Goal: Task Accomplishment & Management: Manage account settings

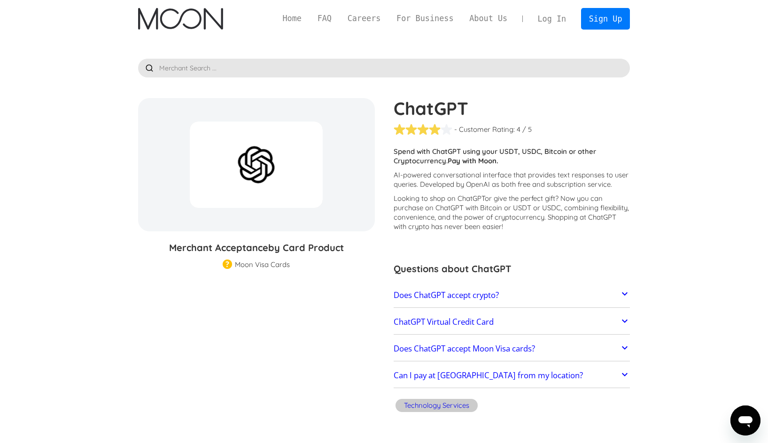
click at [165, 5] on div "Home FAQ Careers For Business About Us Log In Sign Up Home FAQ For Business Car…" at bounding box center [384, 19] width 520 height 38
click at [171, 18] on img "home" at bounding box center [180, 19] width 85 height 22
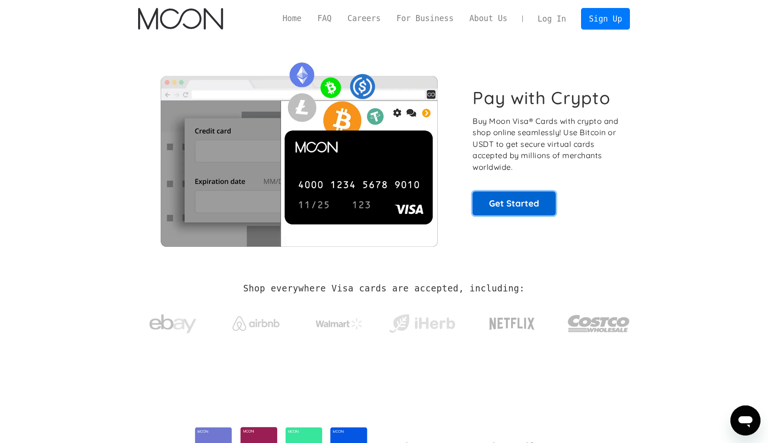
click at [543, 205] on link "Get Started" at bounding box center [513, 203] width 83 height 23
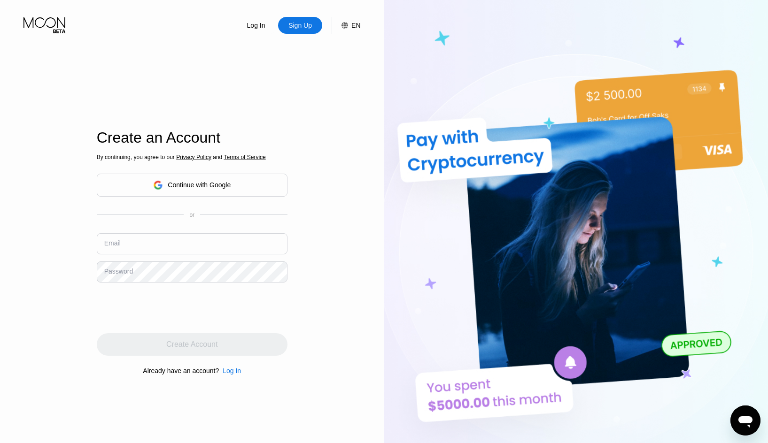
click at [187, 184] on div "Continue with Google" at bounding box center [199, 185] width 63 height 8
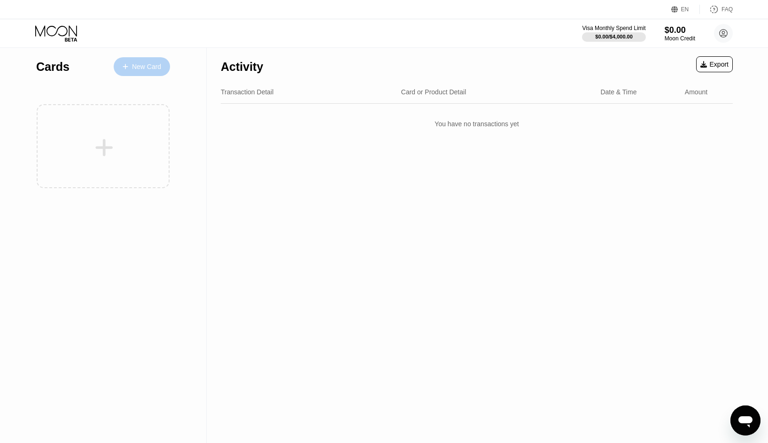
click at [146, 63] on div "New Card" at bounding box center [146, 67] width 29 height 8
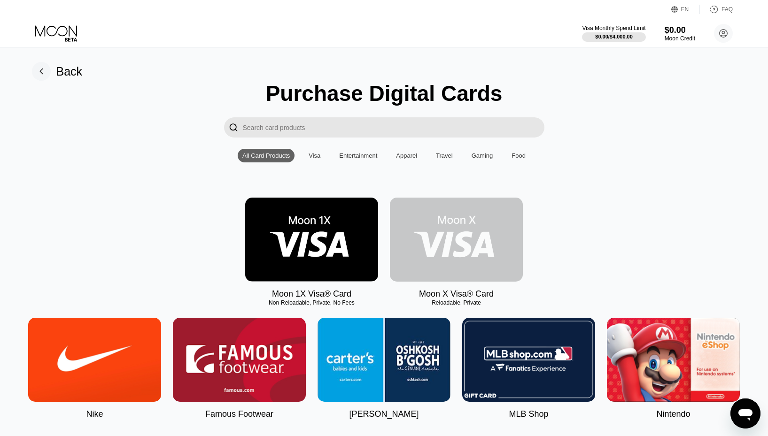
click at [445, 235] on img at bounding box center [456, 240] width 133 height 84
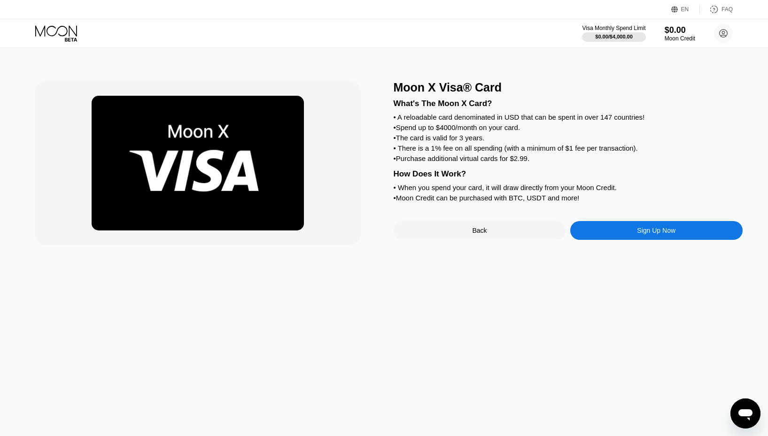
click at [638, 234] on div "Sign Up Now" at bounding box center [656, 231] width 38 height 8
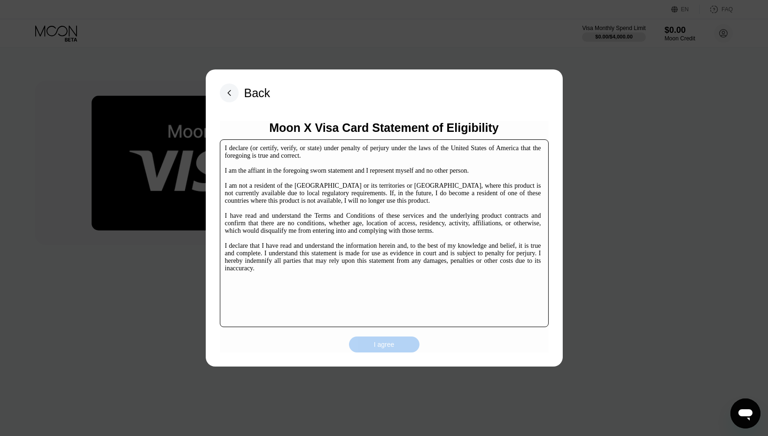
click at [374, 341] on div "I agree" at bounding box center [384, 344] width 21 height 8
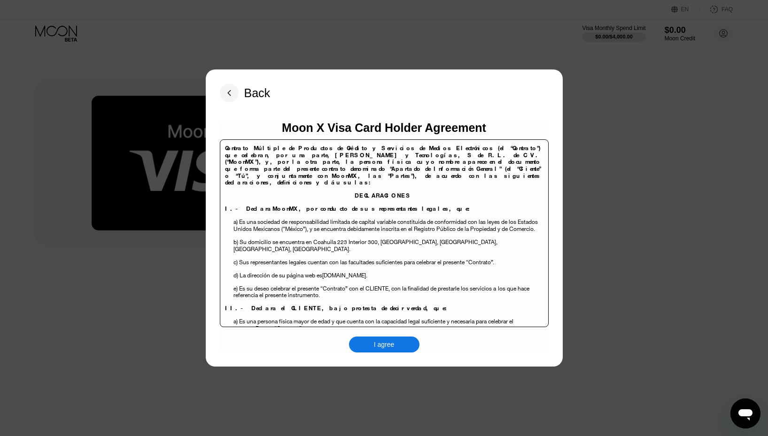
click at [386, 347] on div "I agree" at bounding box center [384, 344] width 21 height 8
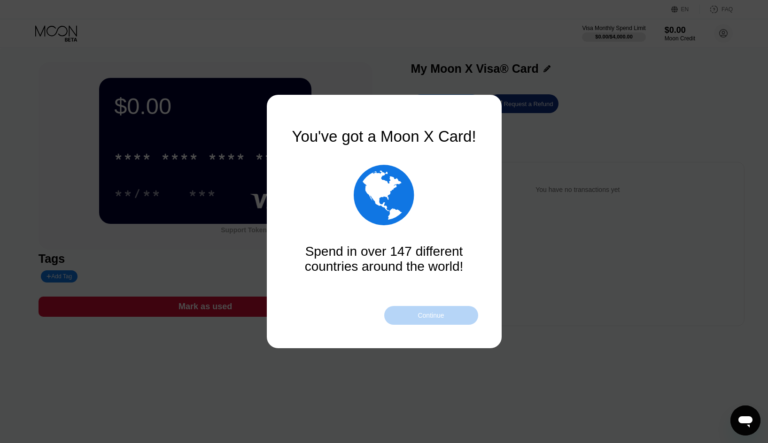
click at [419, 314] on div "Continue" at bounding box center [430, 316] width 26 height 8
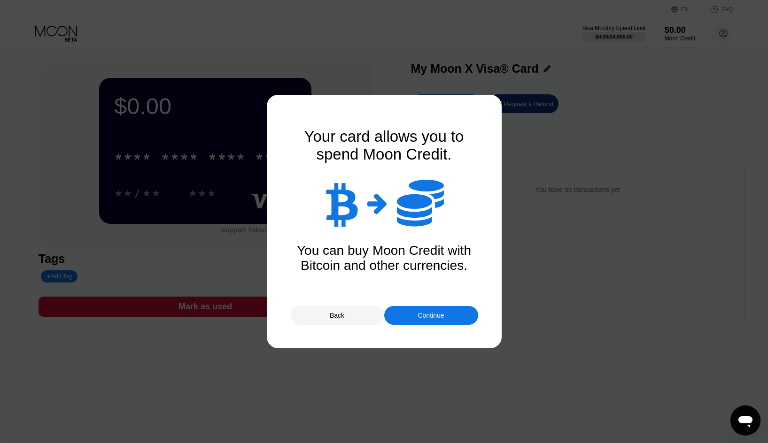
click at [438, 312] on div "Continue" at bounding box center [430, 316] width 26 height 8
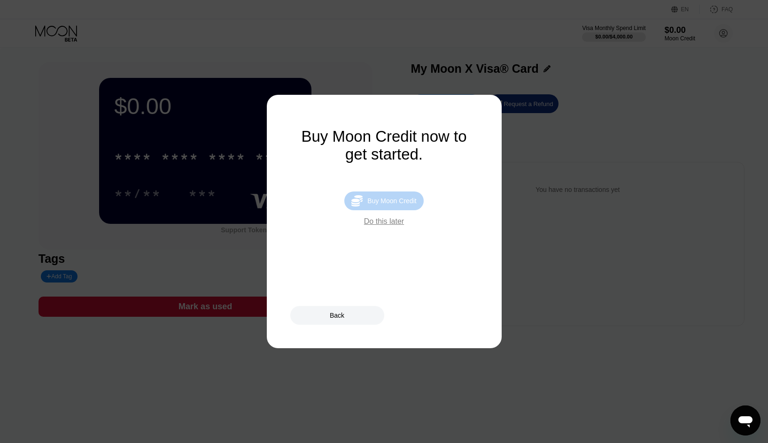
click at [394, 205] on div "Buy Moon Credit" at bounding box center [391, 201] width 49 height 8
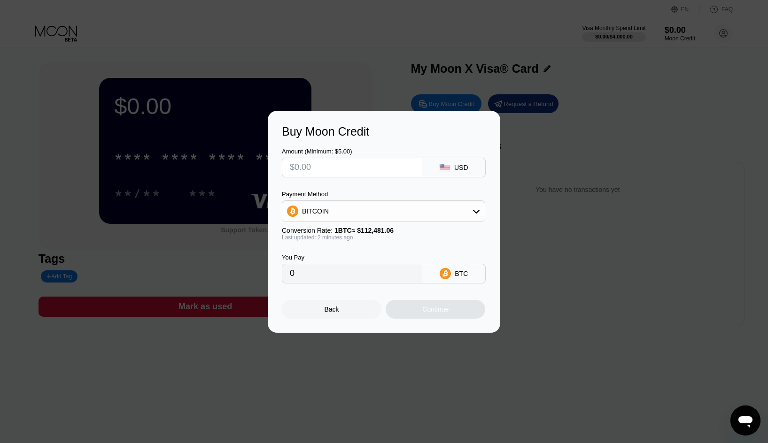
drag, startPoint x: 373, startPoint y: 276, endPoint x: 297, endPoint y: 279, distance: 76.1
click at [297, 279] on input "0" at bounding box center [352, 273] width 124 height 19
click at [335, 170] on input "text" at bounding box center [352, 167] width 124 height 19
click at [343, 315] on div "Back" at bounding box center [332, 309] width 100 height 19
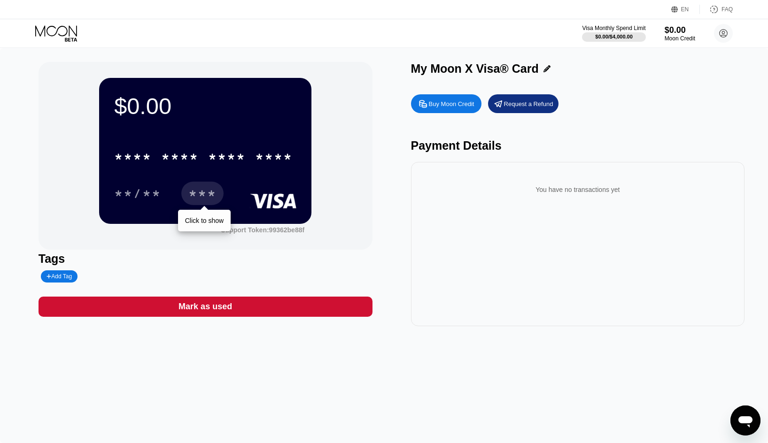
click at [215, 193] on div "***" at bounding box center [202, 194] width 28 height 15
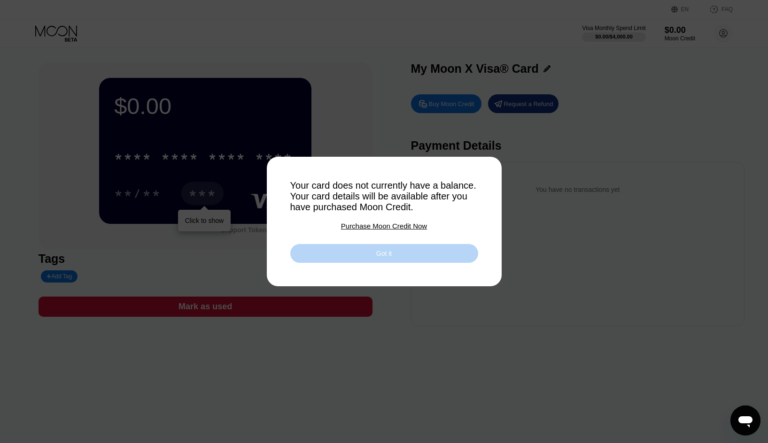
click at [429, 253] on div "Got it" at bounding box center [384, 253] width 188 height 19
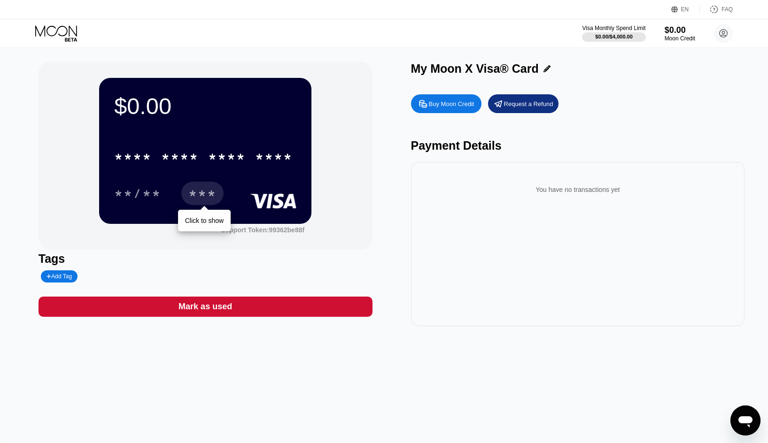
click at [459, 111] on div "Buy Moon Credit" at bounding box center [446, 103] width 70 height 19
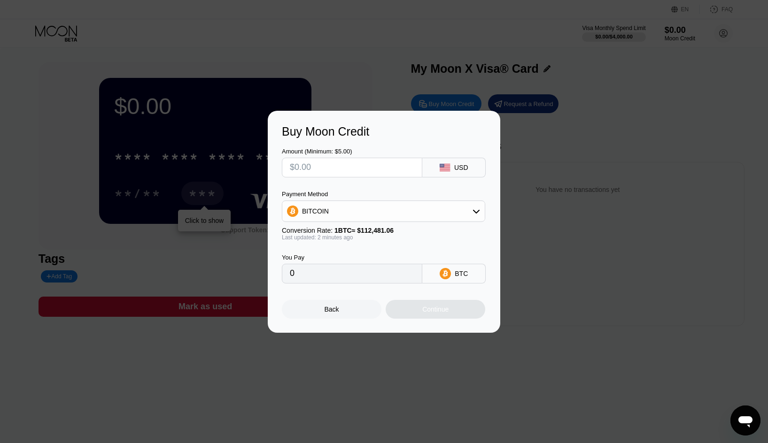
click at [390, 169] on input "text" at bounding box center [352, 167] width 124 height 19
type input "$10"
type input "0.00008891"
type input "$1"
type input "0"
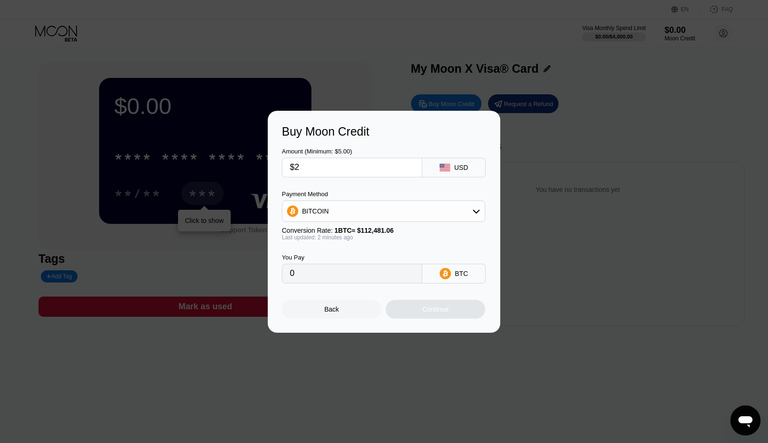
type input "$25"
type input "0.00022226"
type input "$25"
click at [445, 313] on div "Continue" at bounding box center [435, 310] width 26 height 8
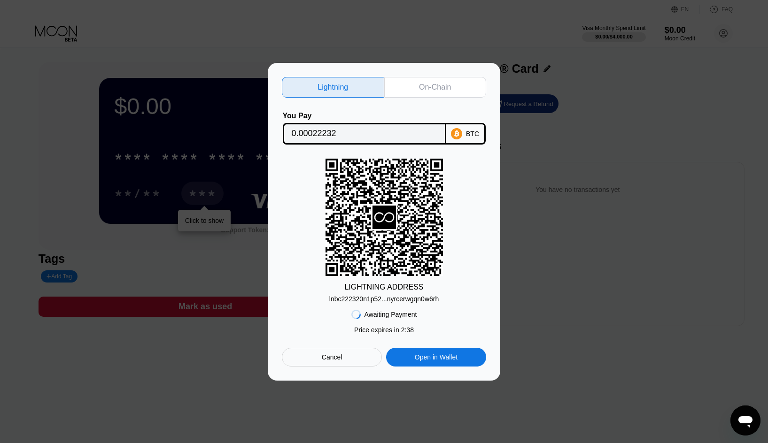
click at [429, 83] on div "On-Chain" at bounding box center [435, 87] width 32 height 9
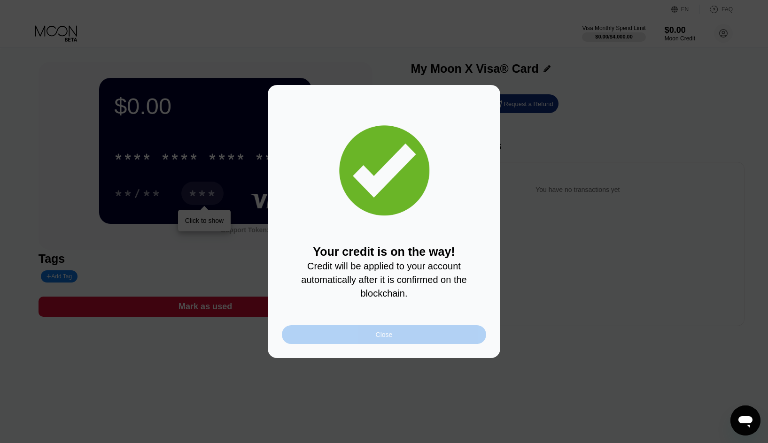
click at [415, 336] on div "Close" at bounding box center [384, 334] width 204 height 19
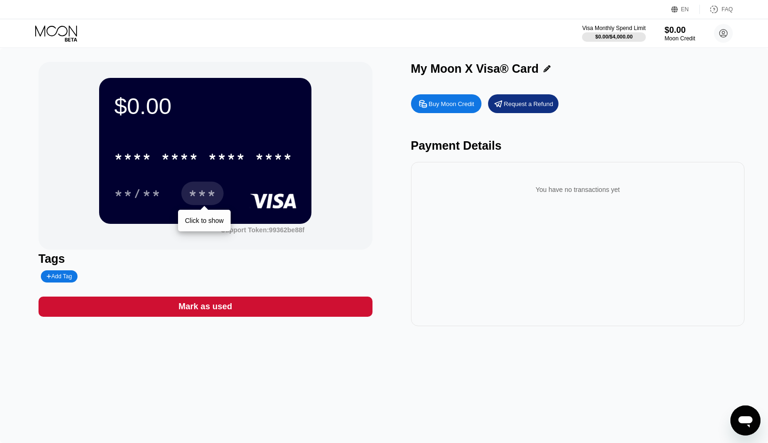
click at [302, 24] on div "Visa Monthly Spend Limit $0.00 / $4,000.00 $0.00 Moon Credit David Rich david.r…" at bounding box center [384, 33] width 768 height 28
click at [205, 197] on div "***" at bounding box center [202, 194] width 28 height 15
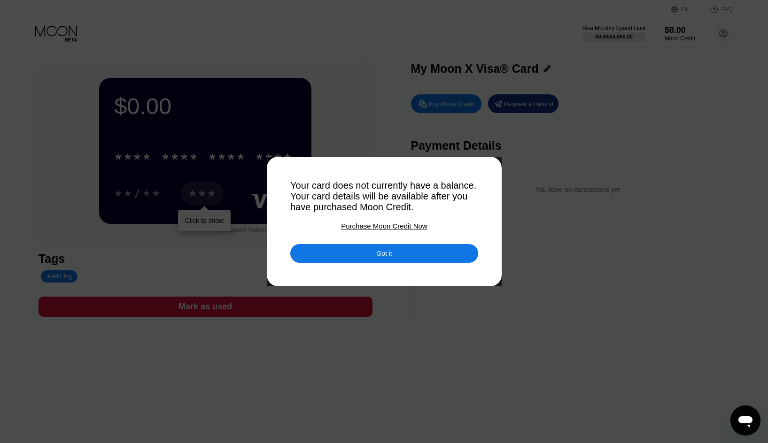
click at [356, 262] on div "Got it" at bounding box center [384, 253] width 188 height 19
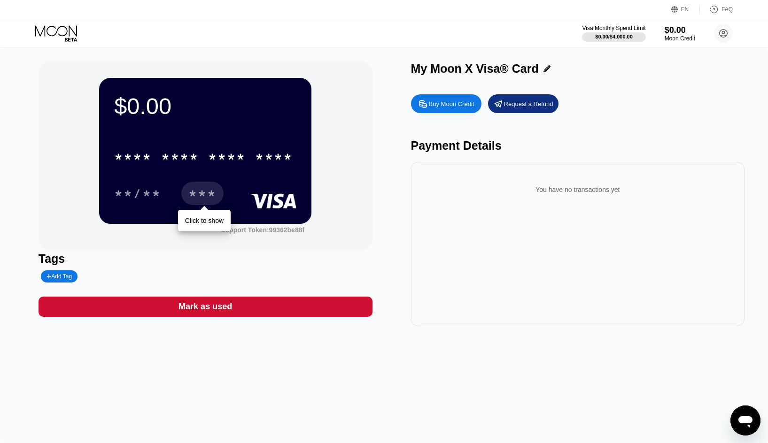
click at [293, 34] on div "Visa Monthly Spend Limit $0.00 / $4,000.00 $0.00 Moon Credit David Rich david.r…" at bounding box center [384, 33] width 768 height 28
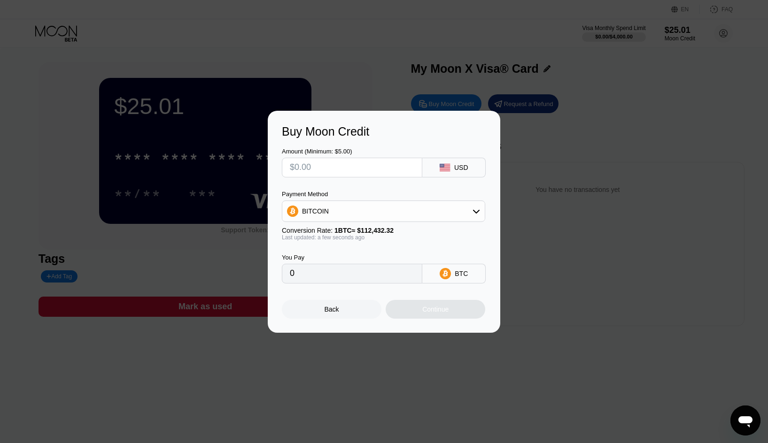
click at [353, 311] on div "Back" at bounding box center [332, 309] width 100 height 19
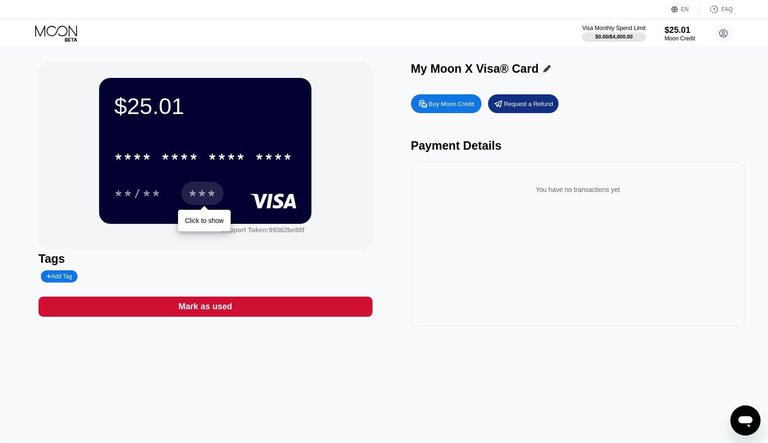
click at [208, 201] on div "***" at bounding box center [202, 194] width 28 height 15
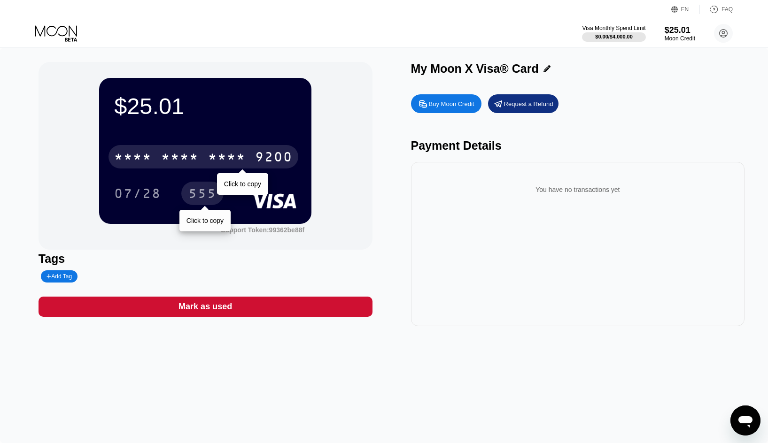
click at [230, 164] on div "* * * *" at bounding box center [227, 158] width 38 height 15
click at [230, 164] on div "2751" at bounding box center [227, 158] width 38 height 15
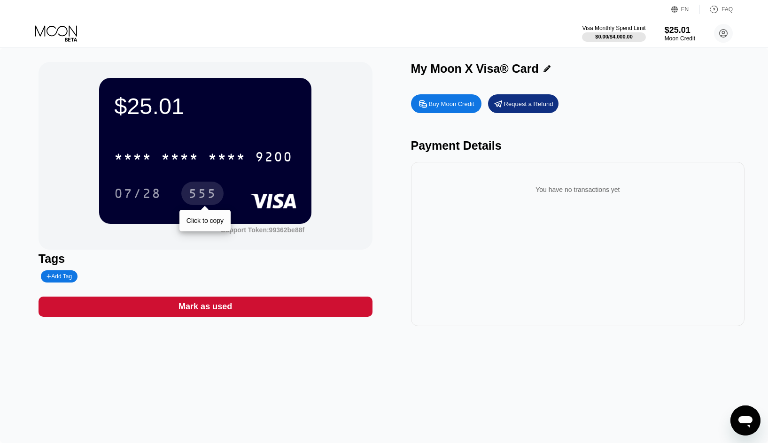
click at [243, 349] on div "$25.01 * * * * * * * * * * * * 9200 07/28 555 Click to copy Support Token: 9936…" at bounding box center [384, 245] width 768 height 395
click at [630, 211] on div "You have no transactions yet" at bounding box center [578, 244] width 334 height 164
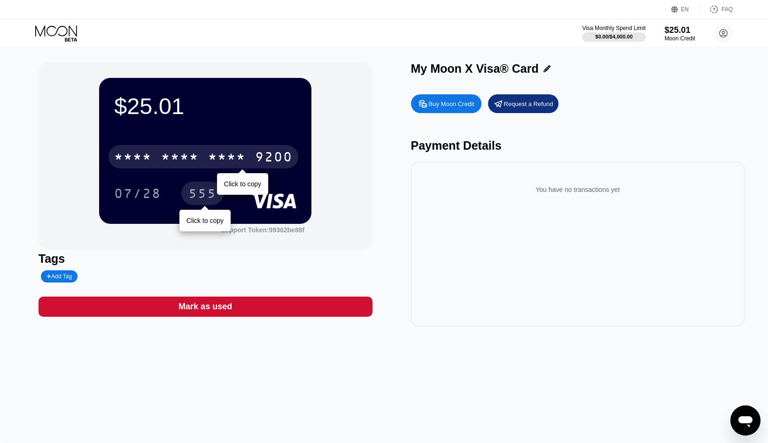
click at [195, 166] on div "* * * *" at bounding box center [180, 158] width 38 height 15
click at [231, 163] on div "2751" at bounding box center [227, 158] width 38 height 15
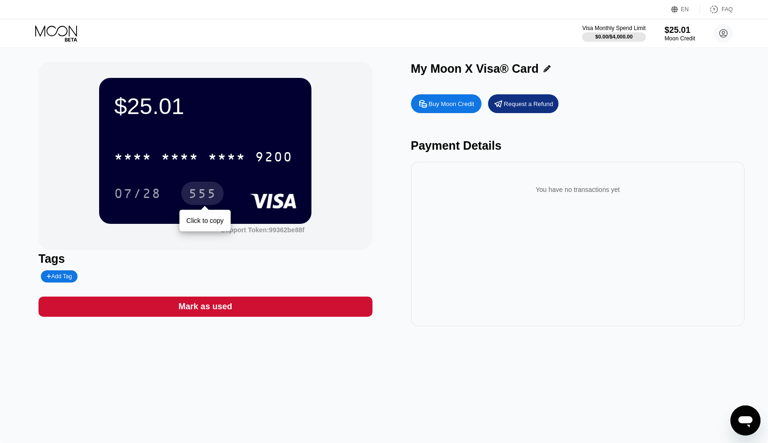
click at [548, 196] on div "You have no transactions yet" at bounding box center [577, 190] width 319 height 26
click at [452, 202] on div "You have no transactions yet" at bounding box center [577, 190] width 319 height 26
click at [563, 184] on div "You have no transactions yet" at bounding box center [577, 190] width 319 height 26
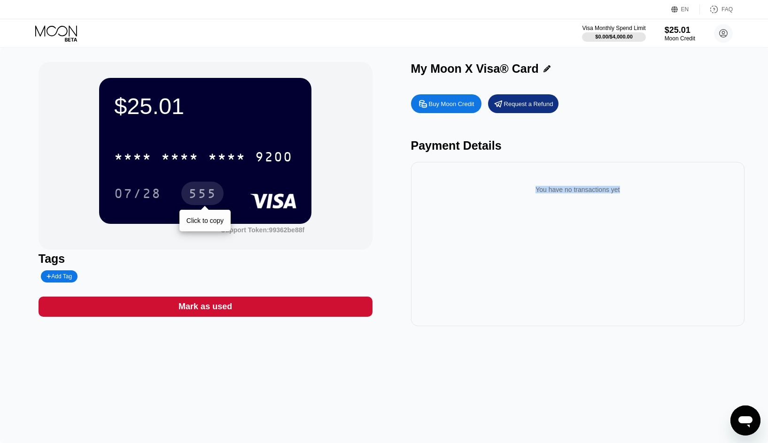
click at [565, 184] on div "You have no transactions yet" at bounding box center [577, 190] width 319 height 26
click at [585, 189] on div "You have no transactions yet" at bounding box center [577, 190] width 319 height 26
click at [668, 105] on div "Buy Moon Credit Request a Refund" at bounding box center [578, 103] width 334 height 19
click at [722, 33] on icon at bounding box center [723, 33] width 5 height 5
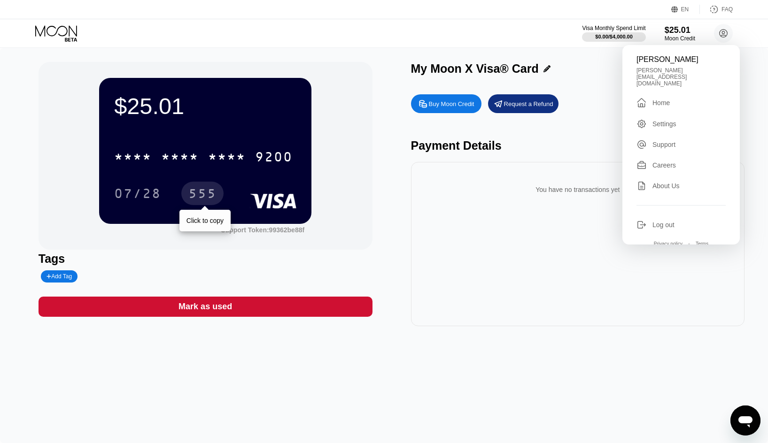
click at [545, 142] on div "Payment Details" at bounding box center [578, 146] width 334 height 14
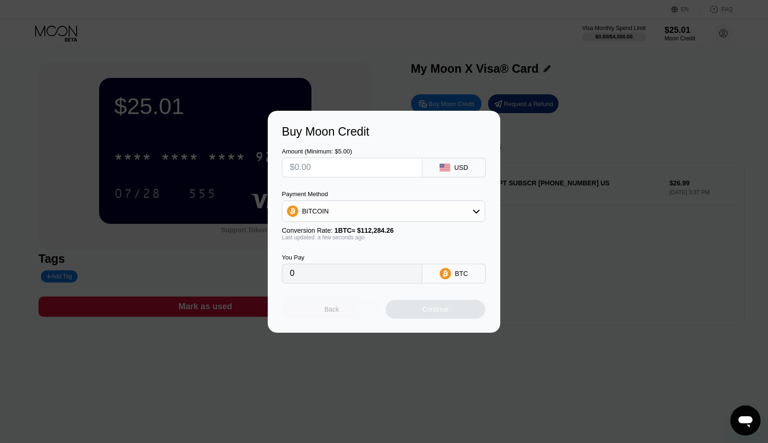
click at [346, 310] on div "Back" at bounding box center [332, 309] width 100 height 19
click at [342, 315] on div "Back" at bounding box center [332, 309] width 100 height 19
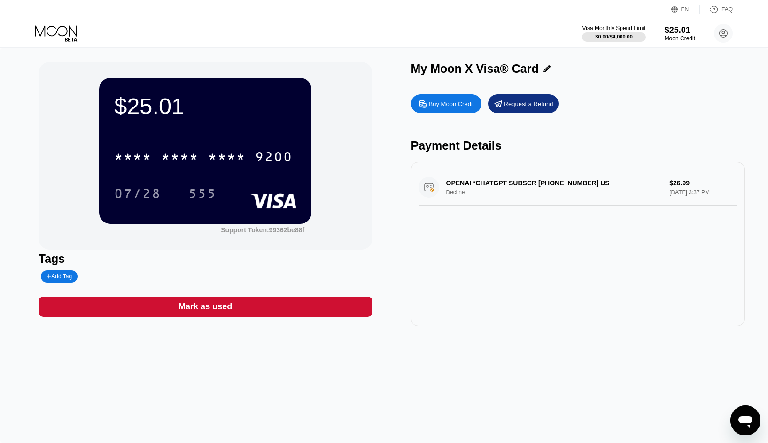
click at [634, 257] on div "OPENAI *CHATGPT SUBSCR [PHONE_NUMBER] US Decline $26.99 [DATE] 3:37 PM" at bounding box center [578, 244] width 334 height 164
click at [68, 39] on icon at bounding box center [57, 33] width 44 height 16
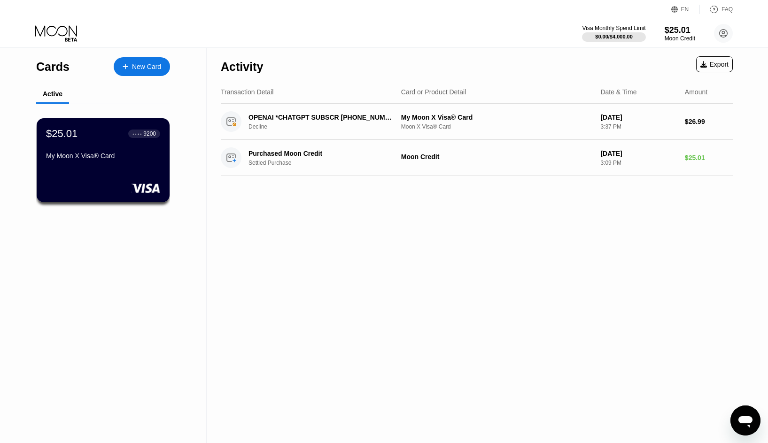
click at [414, 254] on div "Activity Export Transaction Detail Card or Product Detail Date & Time Amount OP…" at bounding box center [477, 245] width 540 height 395
click at [727, 36] on circle at bounding box center [723, 33] width 19 height 19
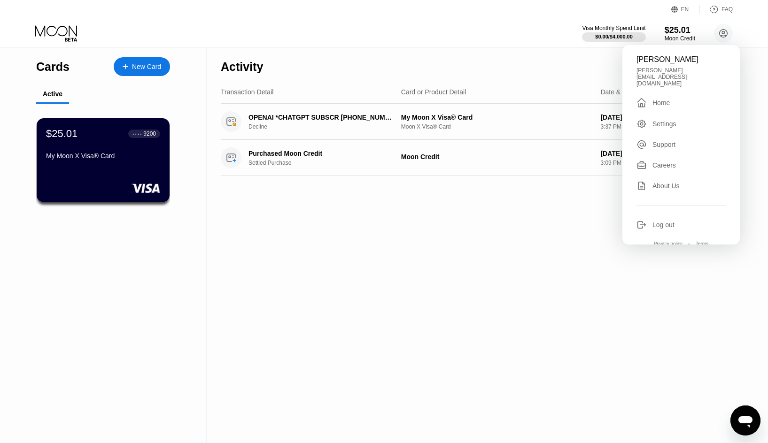
click at [654, 120] on div "Settings" at bounding box center [664, 124] width 24 height 8
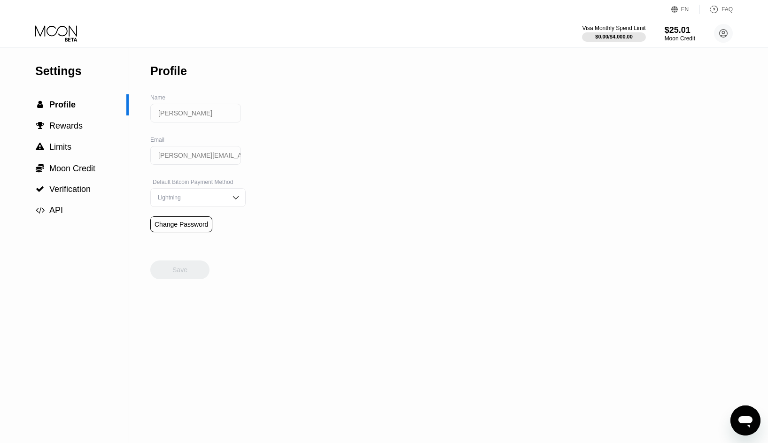
click at [201, 200] on div "Lightning" at bounding box center [190, 197] width 71 height 7
click at [200, 238] on div "On-Chain" at bounding box center [197, 235] width 85 height 7
click at [303, 226] on div "Settings  Profile  Rewards  Limits  Moon Credit  Verification  API Profil…" at bounding box center [384, 245] width 768 height 395
click at [172, 277] on div "Save" at bounding box center [179, 270] width 59 height 19
click at [75, 152] on div " Limits" at bounding box center [64, 147] width 129 height 10
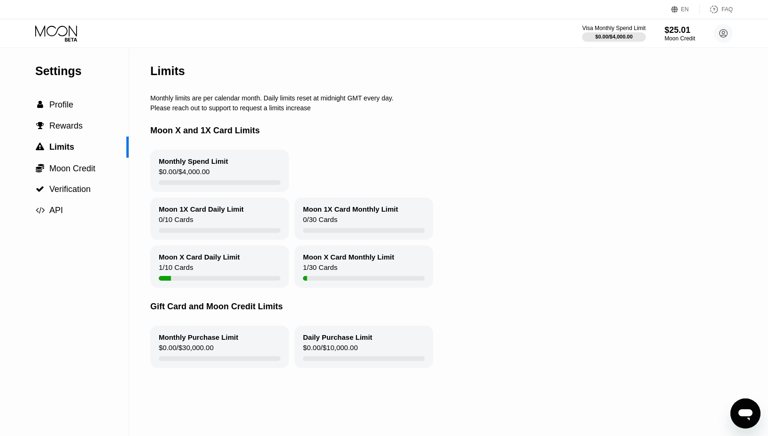
click at [380, 213] on div "Moon 1X Card Monthly Limit" at bounding box center [350, 209] width 95 height 8
click at [251, 213] on div "Moon 1X Card Daily Limit 0 / 10 Cards" at bounding box center [219, 219] width 138 height 42
click at [227, 269] on div "Moon X Card Daily Limit 1 / 10 Cards" at bounding box center [219, 267] width 138 height 42
click at [229, 172] on div "Monthly Spend Limit $0.00 / $4,000.00" at bounding box center [219, 171] width 138 height 42
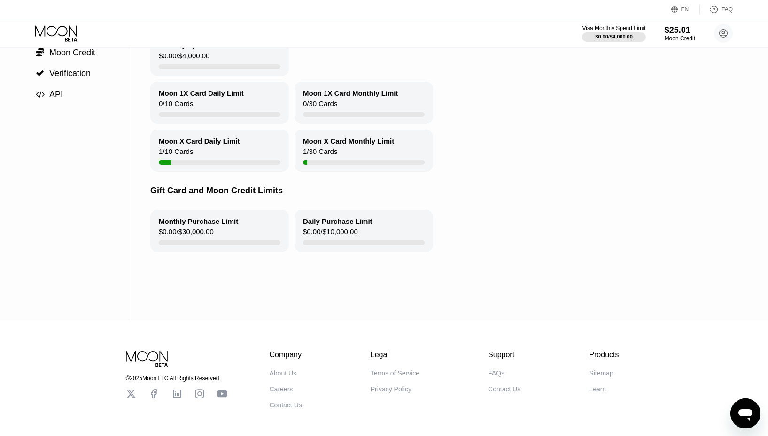
scroll to position [156, 0]
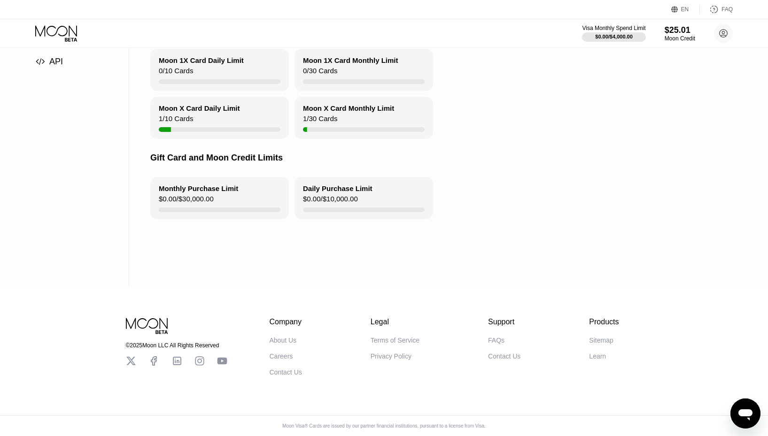
click at [385, 188] on div "Daily Purchase Limit $0.00 / $10,000.00" at bounding box center [363, 198] width 138 height 42
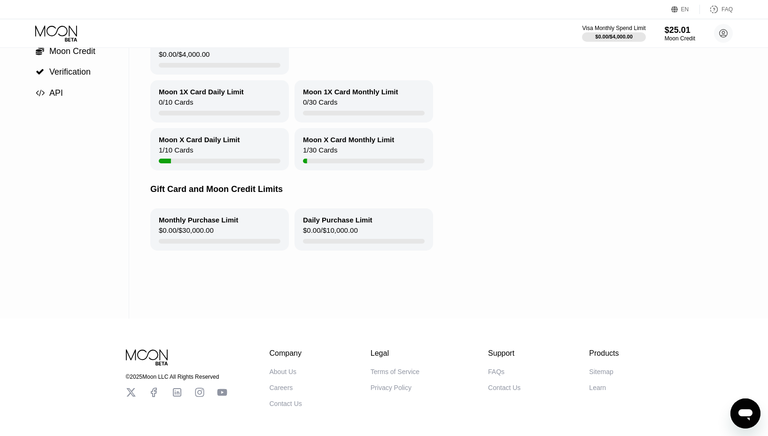
scroll to position [0, 0]
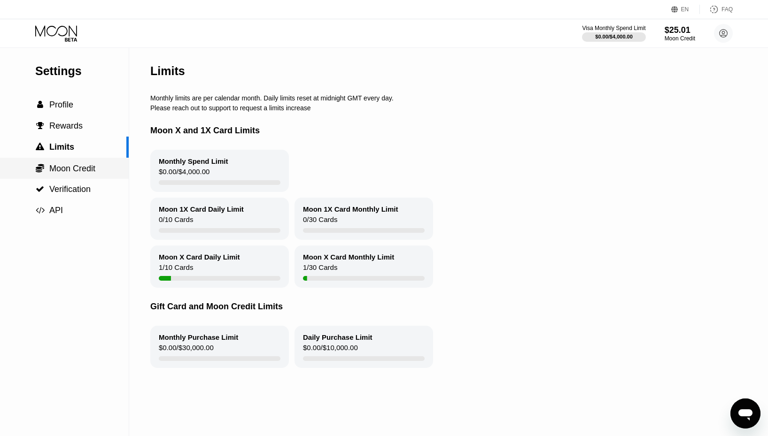
click at [103, 174] on div " Moon Credit" at bounding box center [64, 168] width 129 height 10
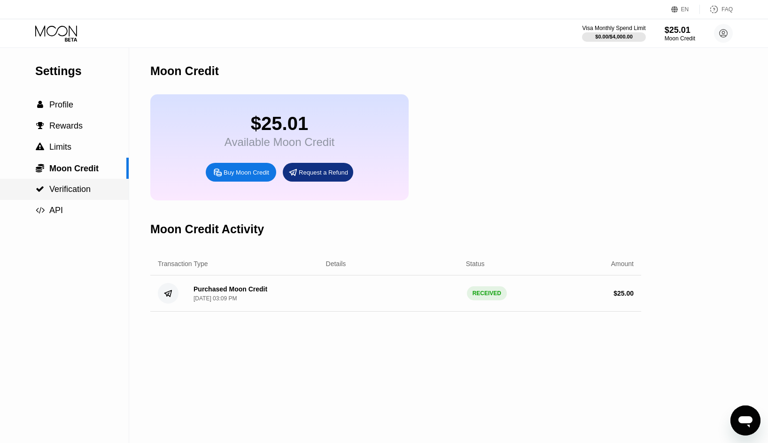
click at [92, 194] on div " Verification" at bounding box center [64, 189] width 129 height 10
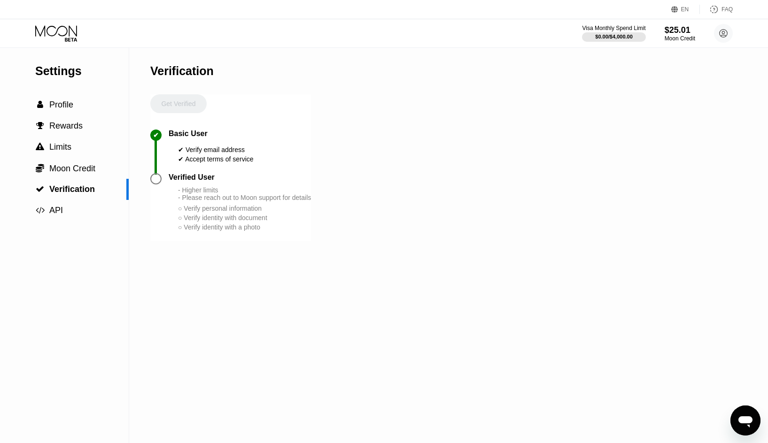
click at [184, 105] on div "Get Verified" at bounding box center [178, 111] width 56 height 35
click at [182, 115] on div "Get Verified" at bounding box center [178, 111] width 56 height 35
click at [190, 101] on div "Get Verified" at bounding box center [178, 111] width 56 height 35
click at [70, 210] on div " API" at bounding box center [64, 211] width 129 height 10
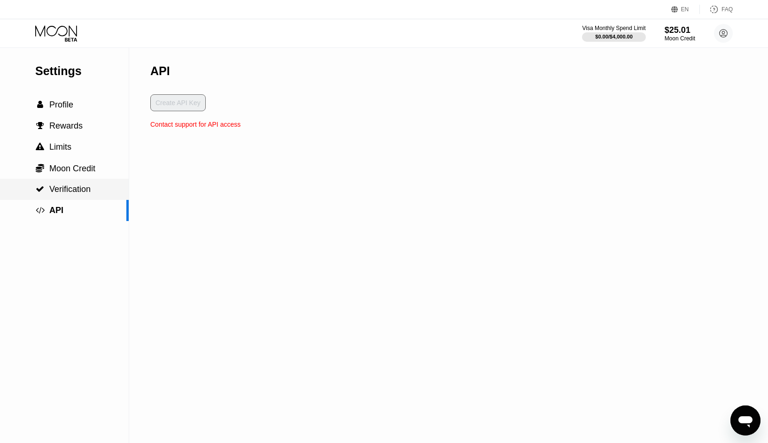
click at [57, 194] on span "Verification" at bounding box center [69, 188] width 41 height 9
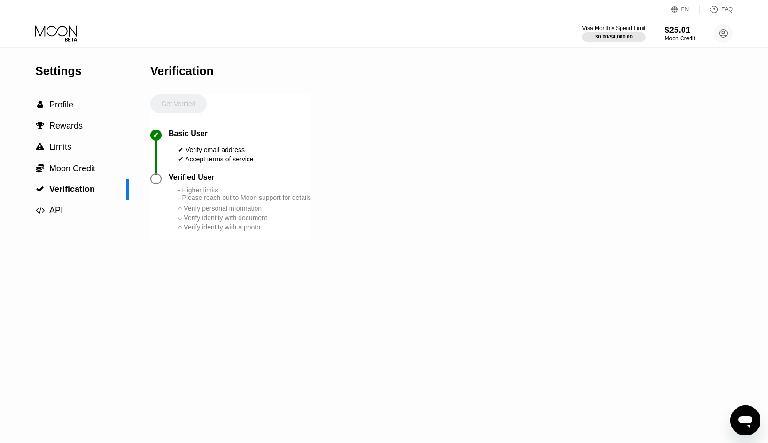
click at [168, 99] on div "Get Verified" at bounding box center [178, 111] width 56 height 35
click at [179, 107] on div "Get Verified" at bounding box center [178, 111] width 56 height 35
click at [81, 103] on div " Profile" at bounding box center [64, 105] width 129 height 10
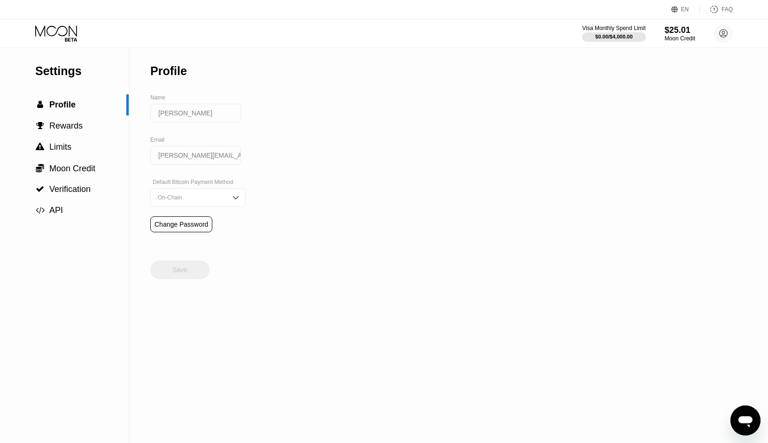
click at [197, 117] on input "[PERSON_NAME]" at bounding box center [195, 113] width 91 height 19
click at [192, 157] on input "[PERSON_NAME][EMAIL_ADDRESS][DOMAIN_NAME]" at bounding box center [195, 155] width 91 height 19
click at [190, 228] on div "Change Password" at bounding box center [181, 225] width 54 height 8
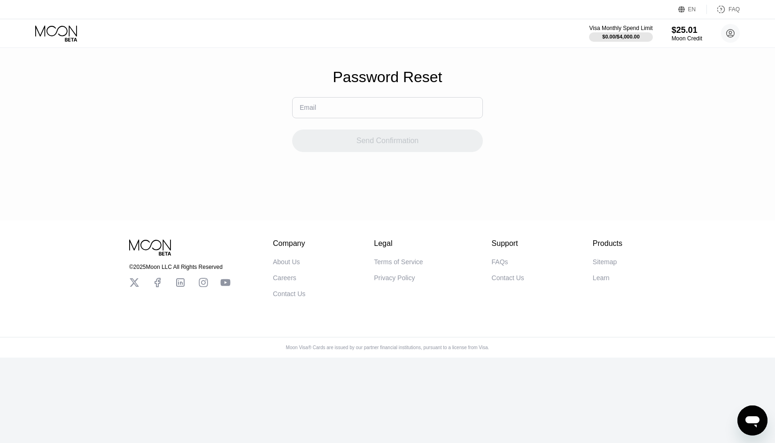
click at [328, 113] on input "text" at bounding box center [387, 107] width 191 height 21
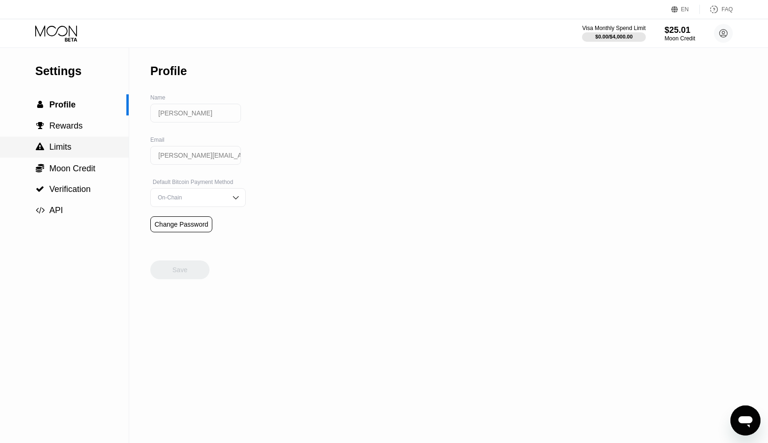
click at [88, 131] on div " Rewards" at bounding box center [64, 126] width 129 height 10
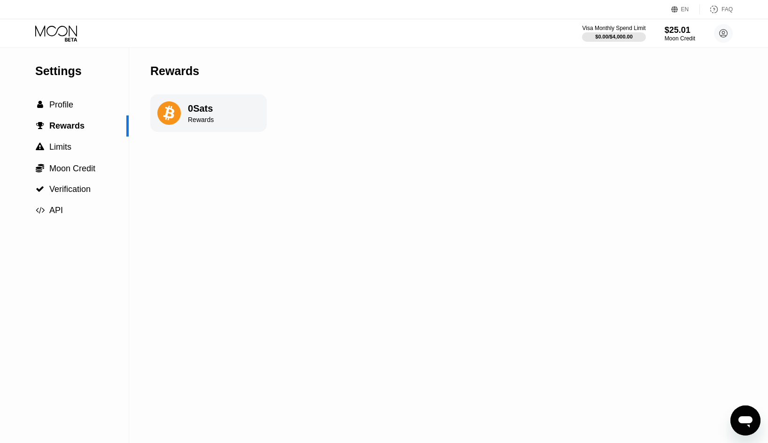
click at [222, 117] on div "0 Sats Rewards" at bounding box center [208, 113] width 116 height 38
click at [93, 156] on div " Limits" at bounding box center [64, 147] width 129 height 21
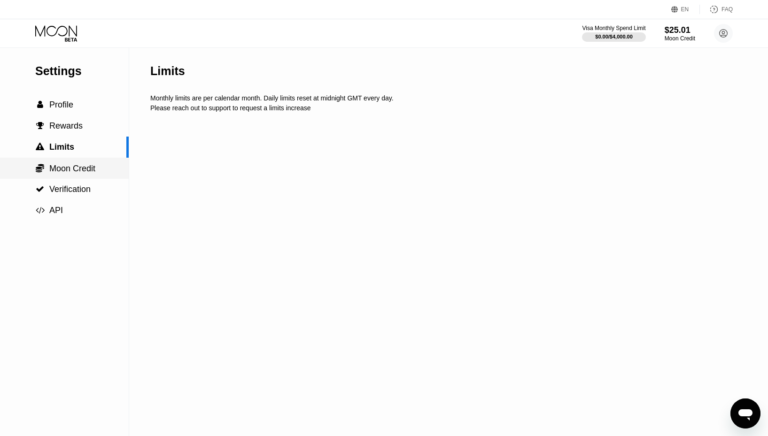
click at [102, 178] on div " Moon Credit" at bounding box center [64, 168] width 129 height 21
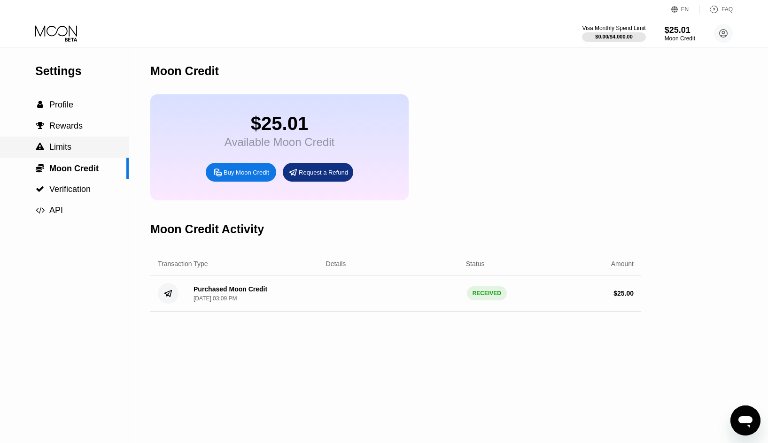
click at [86, 155] on div " Limits" at bounding box center [64, 147] width 129 height 21
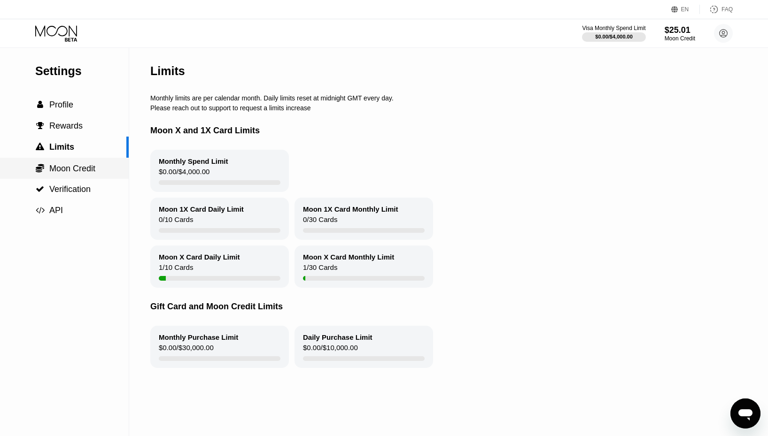
click at [82, 170] on span "Moon Credit" at bounding box center [72, 168] width 46 height 9
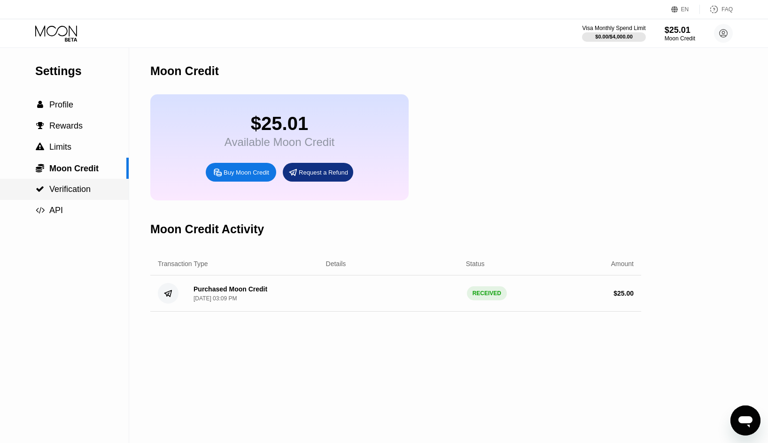
click at [83, 199] on div " Verification" at bounding box center [64, 189] width 129 height 21
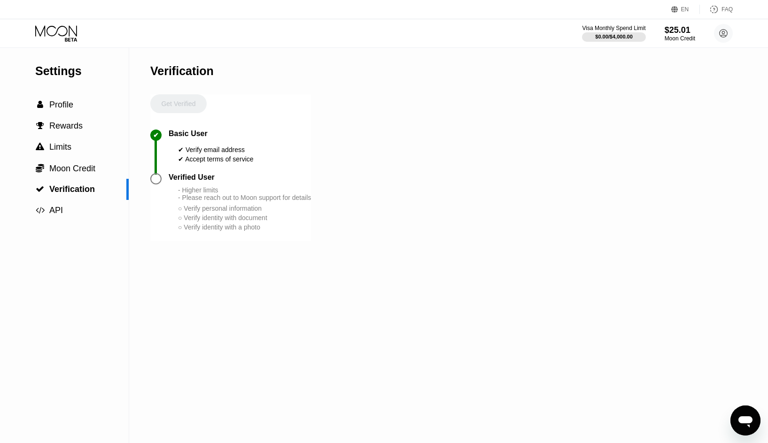
click at [183, 182] on div "Verified User" at bounding box center [192, 177] width 46 height 8
click at [204, 200] on div "- Higher limits - Please reach out to Moon support for details" at bounding box center [244, 193] width 133 height 15
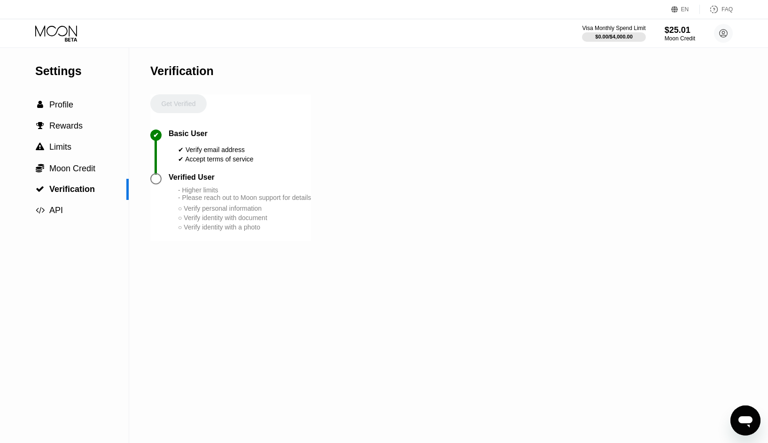
click at [192, 173] on div "✔ Basic User ✔ Verify email address ✔ Accept terms of service" at bounding box center [230, 152] width 161 height 44
click at [193, 163] on div "✔ Accept terms of service" at bounding box center [216, 159] width 76 height 8
click at [193, 138] on div "Basic User" at bounding box center [188, 134] width 39 height 8
click at [610, 39] on div "$0.00 / $4,000.00" at bounding box center [613, 37] width 38 height 6
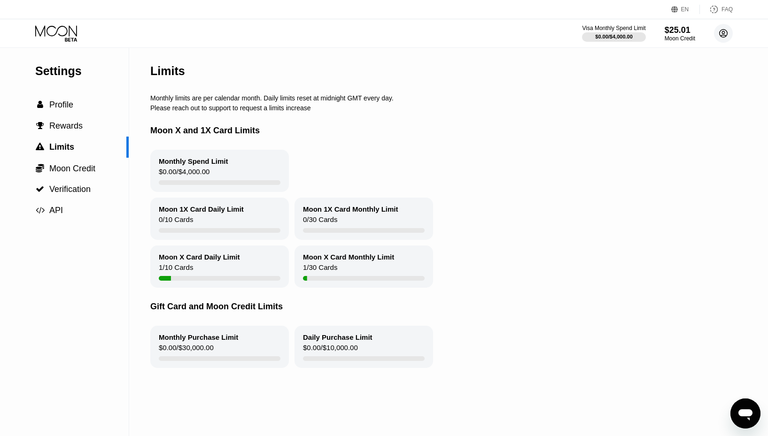
click at [722, 34] on circle at bounding box center [723, 33] width 19 height 19
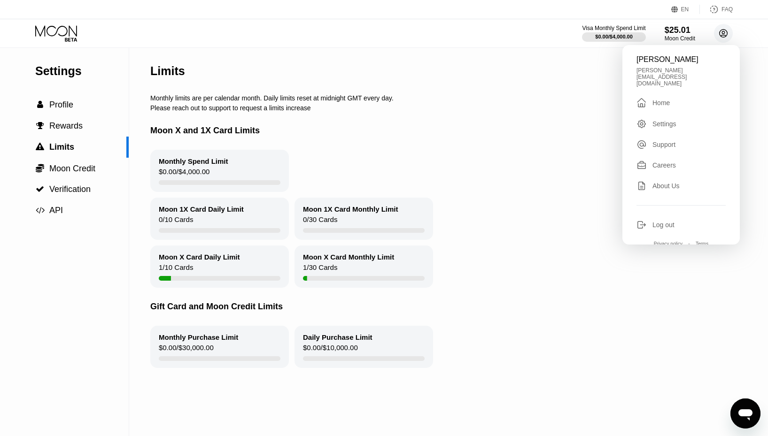
click at [728, 31] on circle at bounding box center [723, 33] width 19 height 19
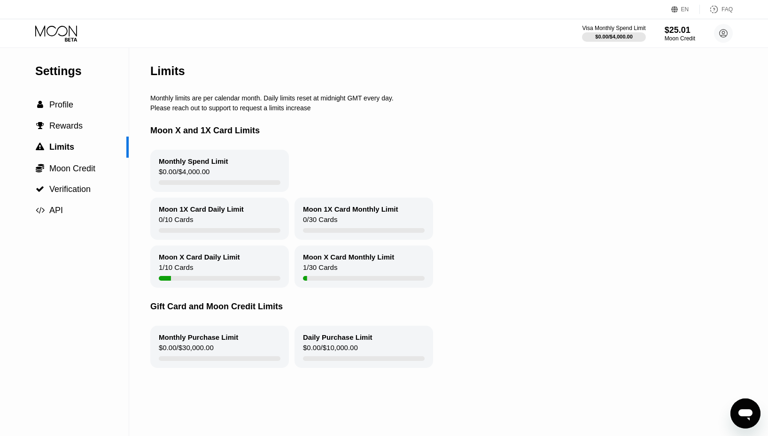
click at [538, 76] on div "Limits" at bounding box center [457, 71] width 614 height 46
click at [621, 36] on div "$0.00 / $4,000.00" at bounding box center [613, 37] width 38 height 6
click at [61, 109] on span "Profile" at bounding box center [61, 104] width 24 height 9
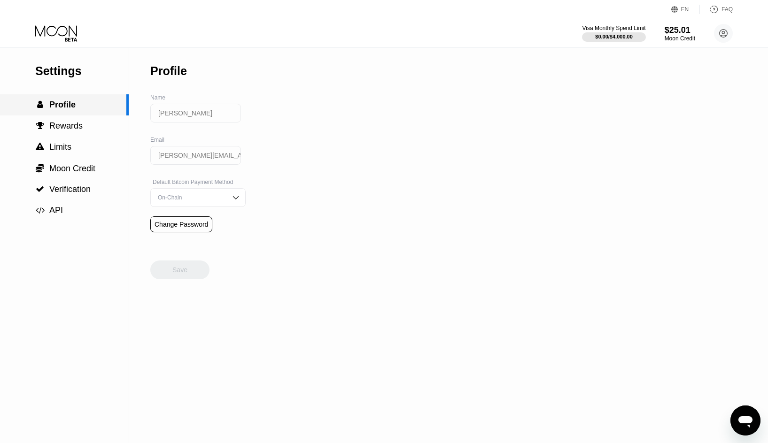
click at [72, 105] on span "Profile" at bounding box center [62, 104] width 26 height 9
click at [73, 24] on div "Visa Monthly Spend Limit $0.00 / $4,000.00 $25.01 Moon Credit David Rich david.…" at bounding box center [384, 33] width 768 height 28
click at [49, 34] on icon at bounding box center [57, 33] width 44 height 16
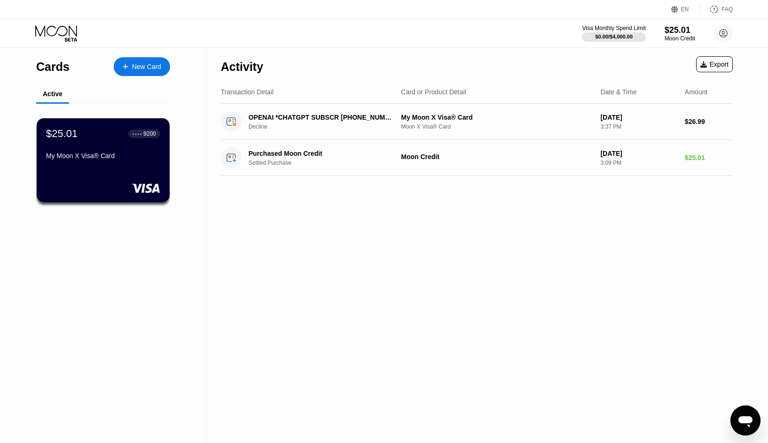
click at [430, 231] on div "Activity Export Transaction Detail Card or Product Detail Date & Time Amount OP…" at bounding box center [477, 245] width 540 height 395
